Goal: Task Accomplishment & Management: Use online tool/utility

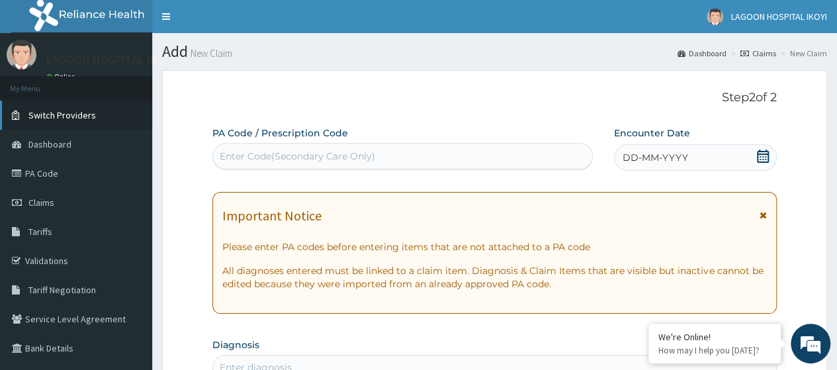
click at [64, 113] on span "Switch Providers" at bounding box center [62, 115] width 68 height 12
